Goal: Task Accomplishment & Management: Complete application form

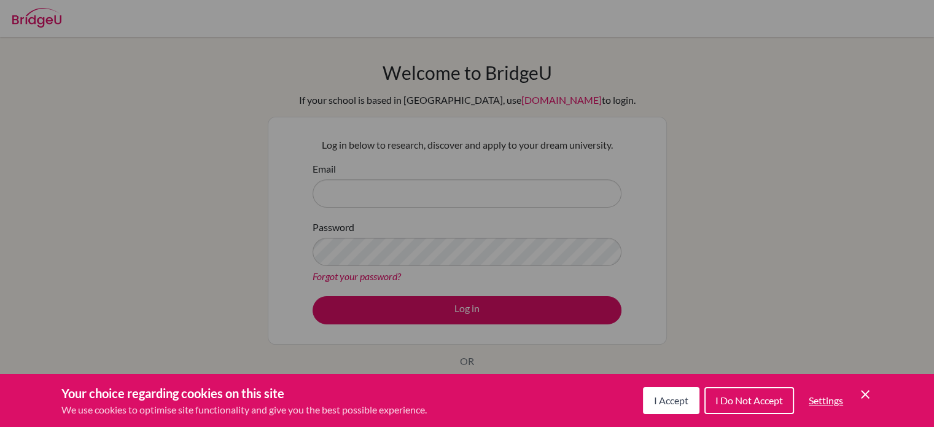
click at [683, 390] on button "I Accept" at bounding box center [671, 400] width 56 height 27
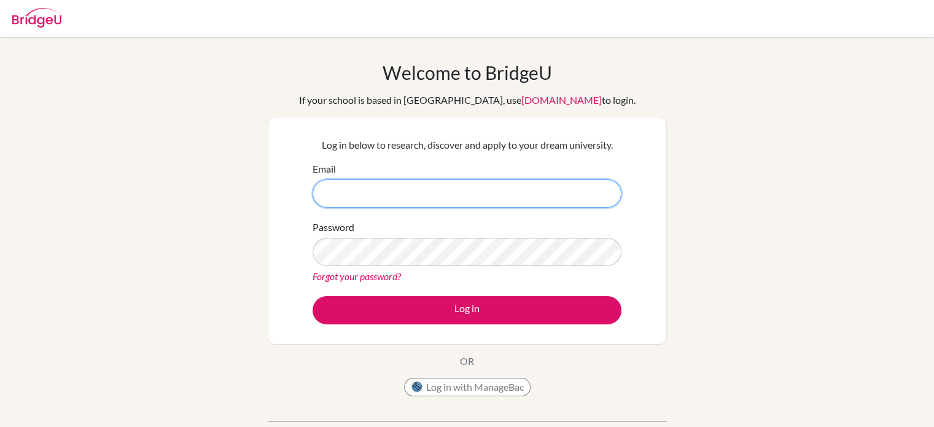
click at [516, 188] on input "Email" at bounding box center [467, 193] width 309 height 28
type input "[EMAIL_ADDRESS][DOMAIN_NAME]"
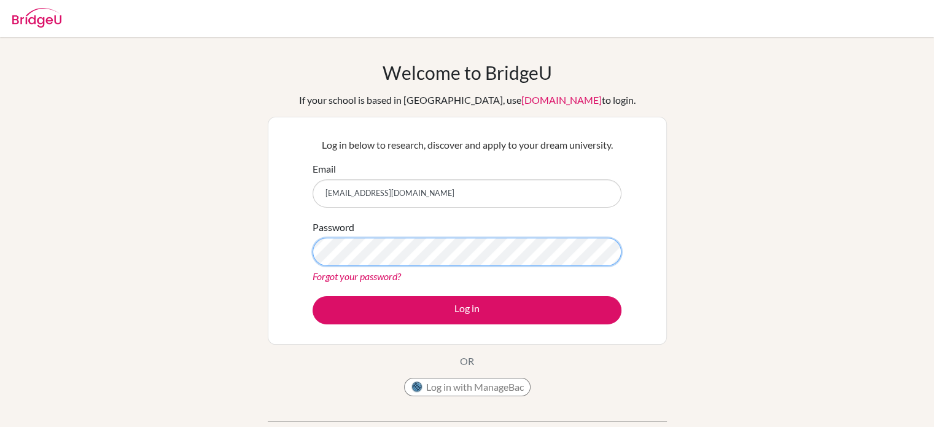
click at [313, 296] on button "Log in" at bounding box center [467, 310] width 309 height 28
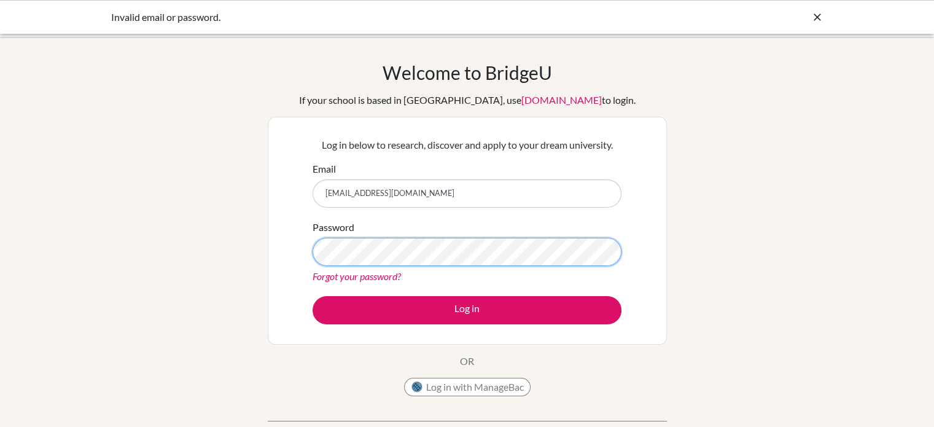
click at [313, 296] on button "Log in" at bounding box center [467, 310] width 309 height 28
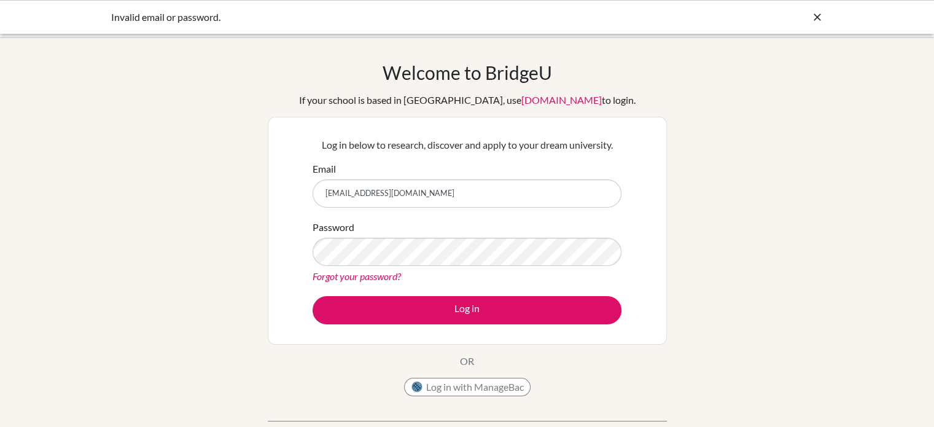
click at [813, 20] on icon at bounding box center [817, 17] width 12 height 12
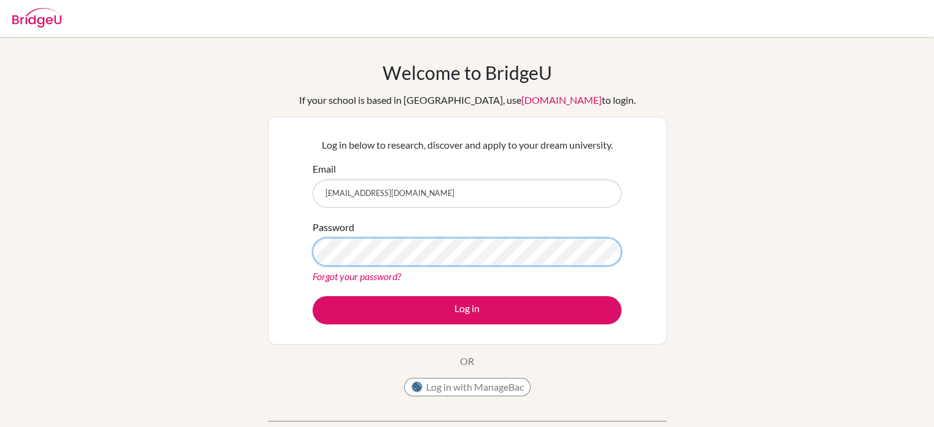
click at [313, 296] on button "Log in" at bounding box center [467, 310] width 309 height 28
